Goal: Task Accomplishment & Management: Use online tool/utility

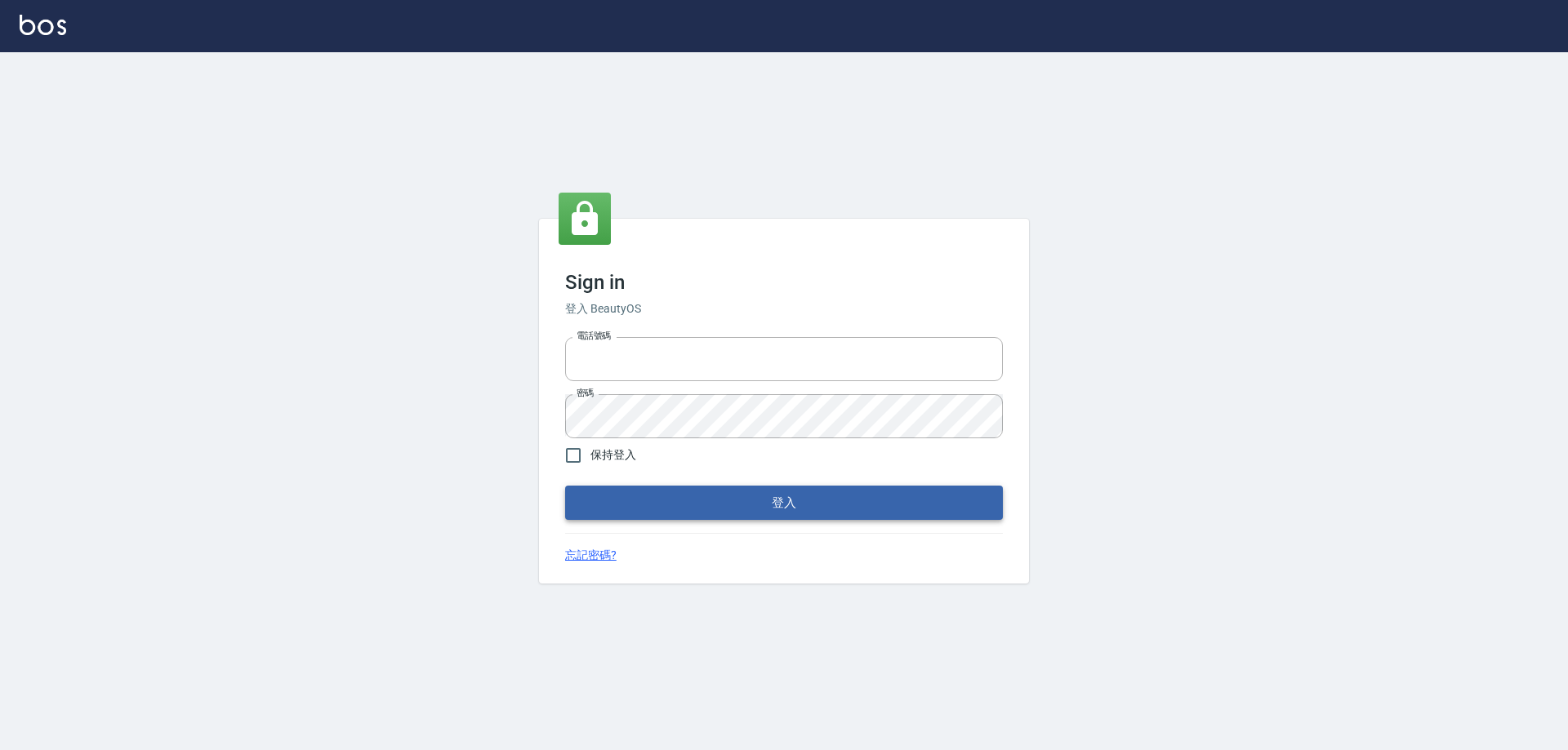
type input "27222158"
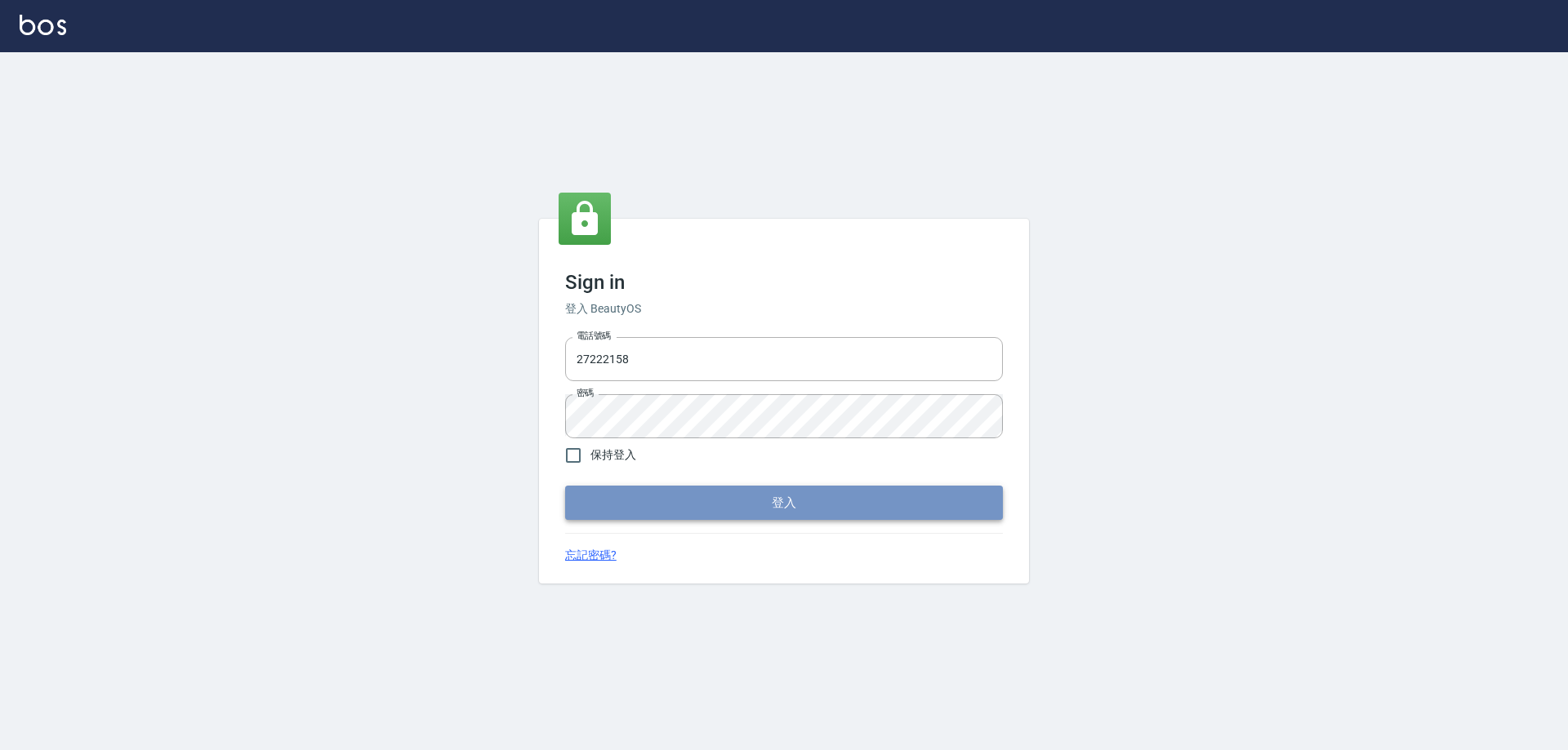
click at [587, 511] on button "登入" at bounding box center [784, 502] width 438 height 34
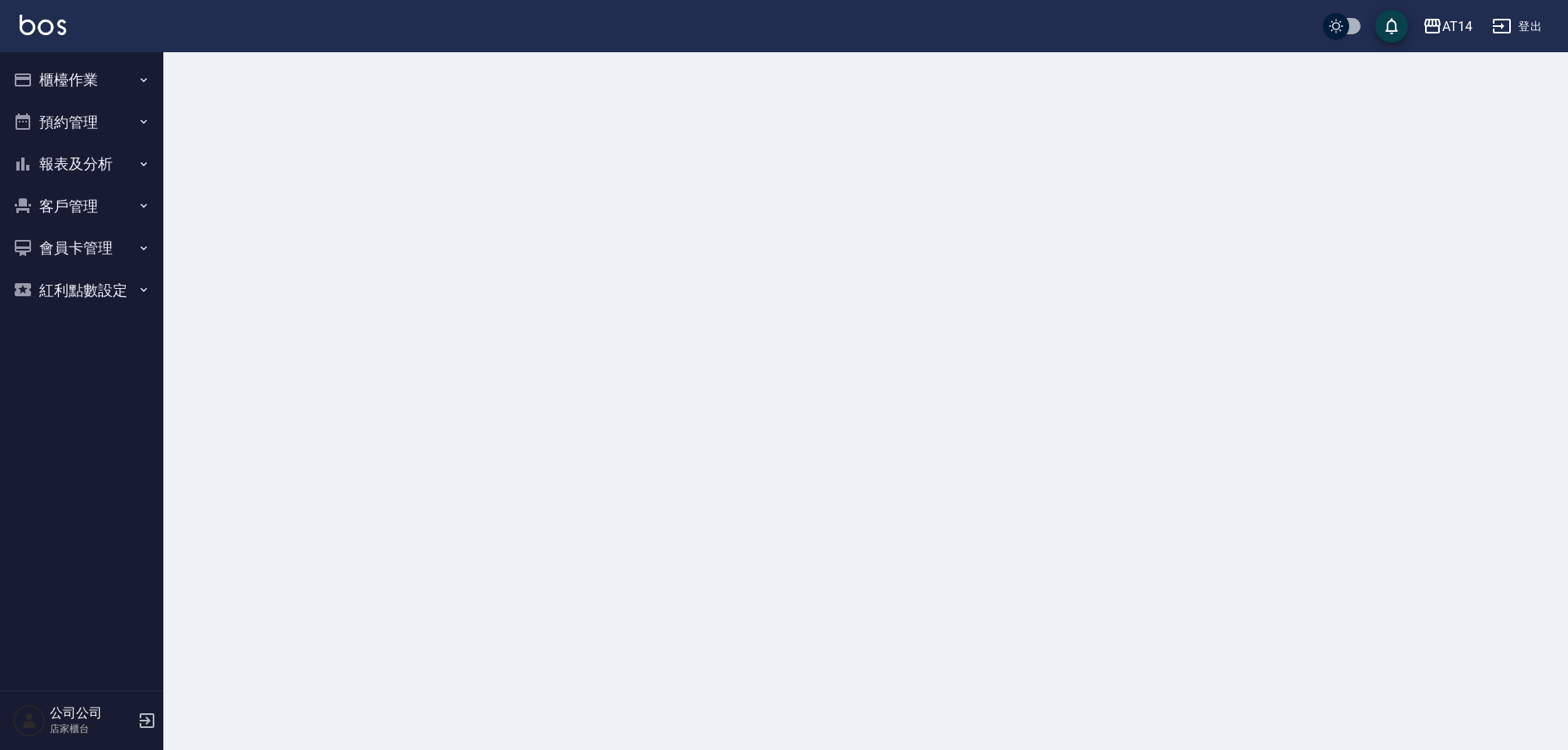
click at [49, 76] on button "櫃檯作業" at bounding box center [81, 80] width 151 height 43
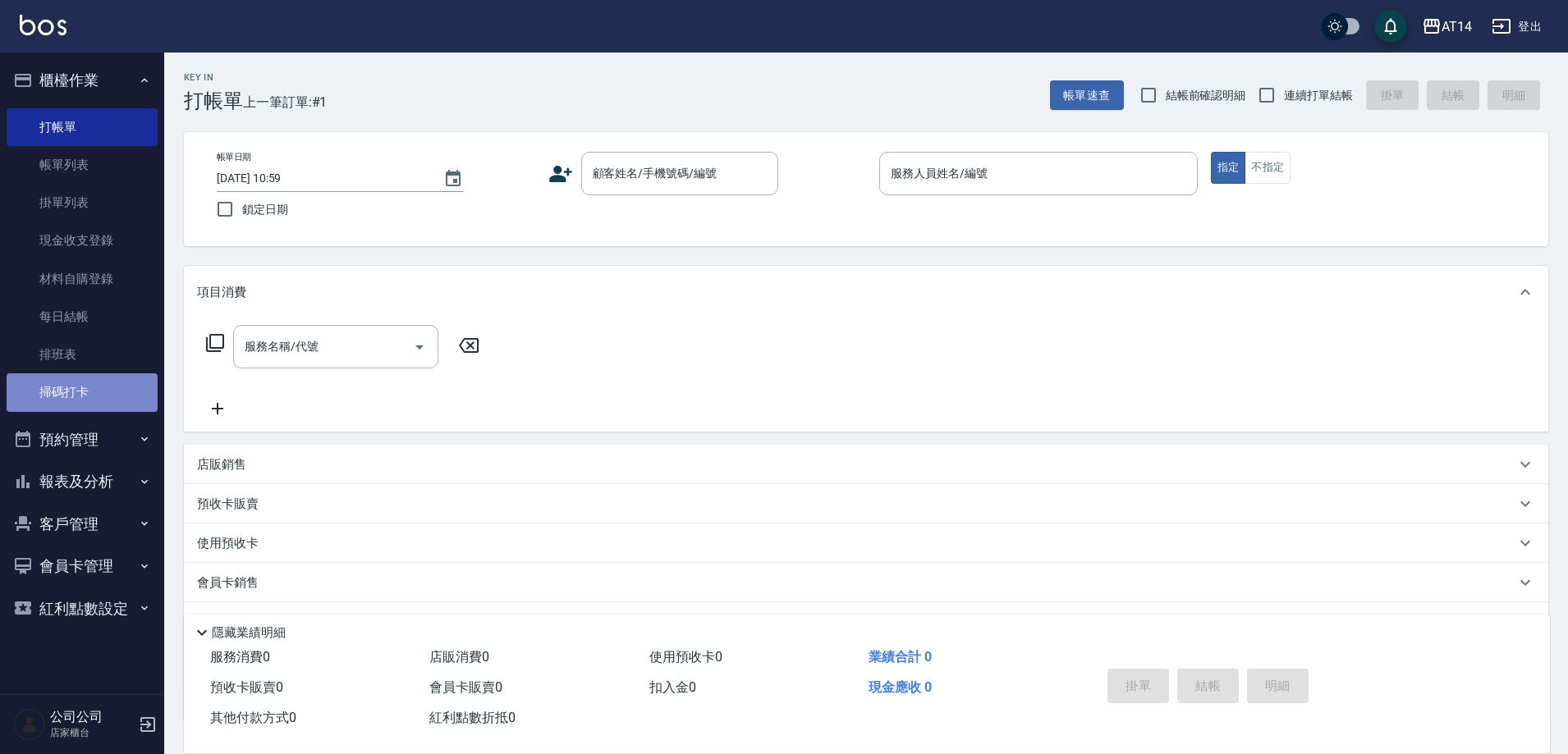
click at [92, 379] on link "掃碼打卡" at bounding box center [82, 392] width 151 height 38
